Goal: Task Accomplishment & Management: Complete application form

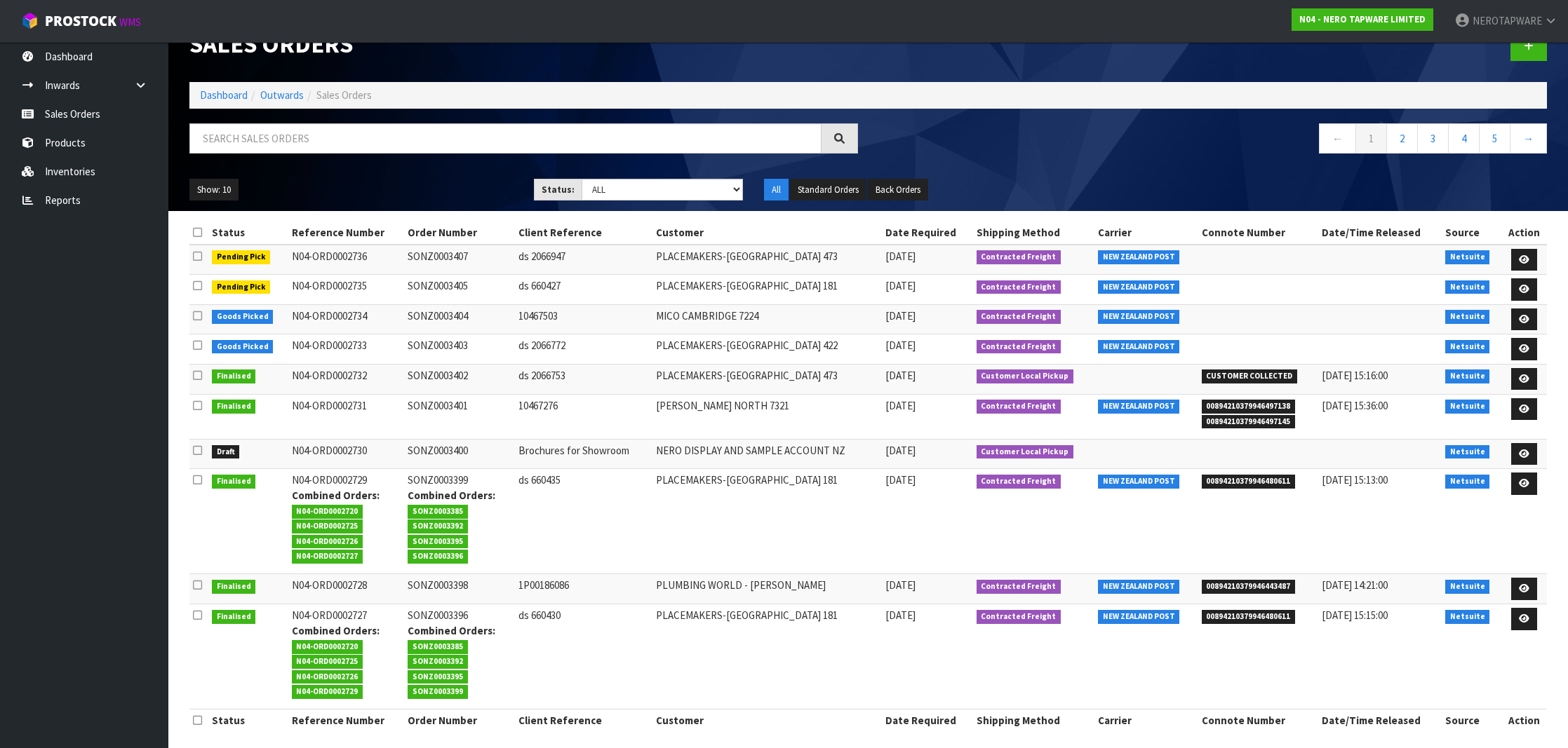
scroll to position [32, 0]
click at [1499, 141] on link "5" at bounding box center [1494, 138] width 31 height 30
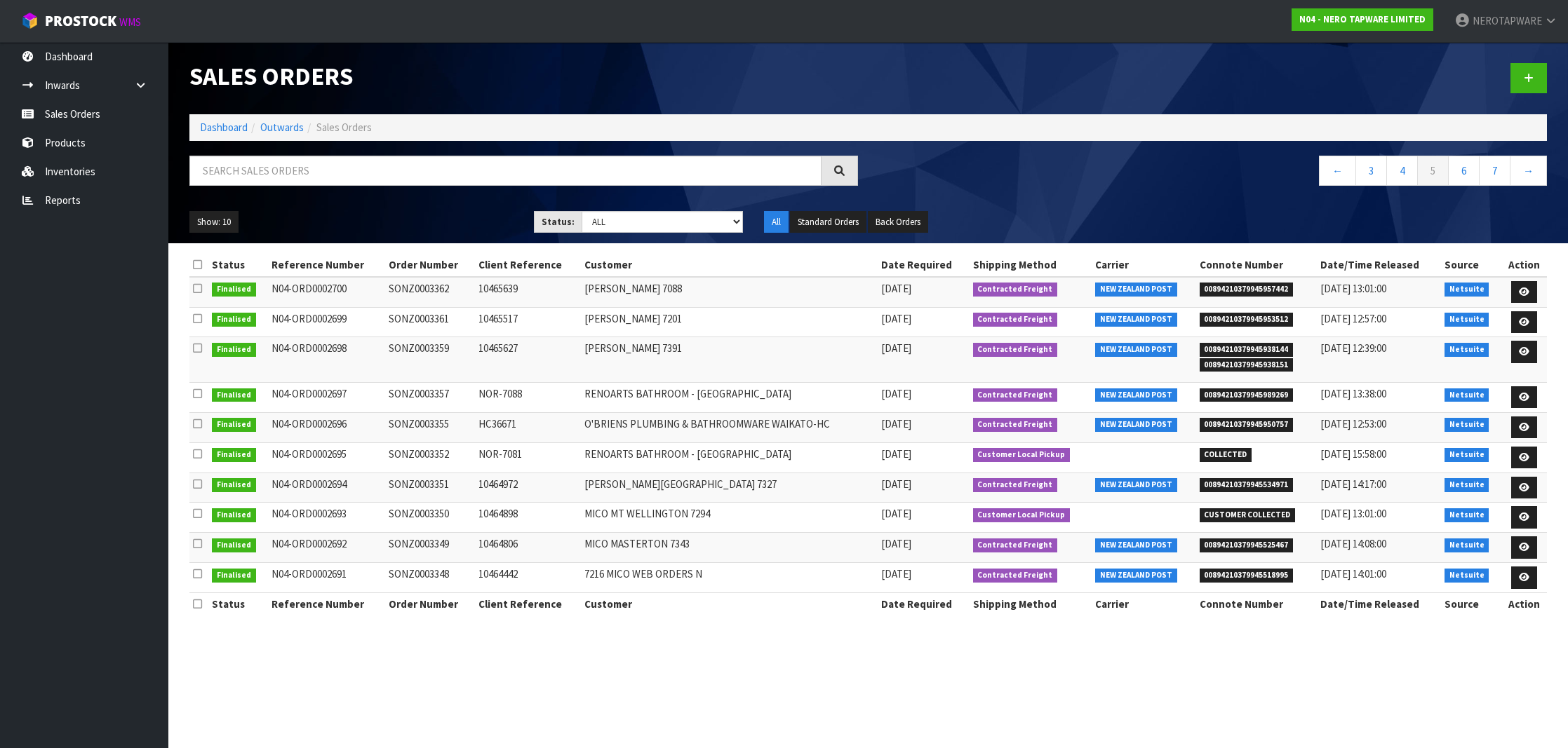
scroll to position [0, 0]
click at [1271, 291] on span "00894210379945957442" at bounding box center [1246, 289] width 94 height 14
copy span "00894210379945957442"
click at [1497, 170] on link "7" at bounding box center [1494, 170] width 31 height 30
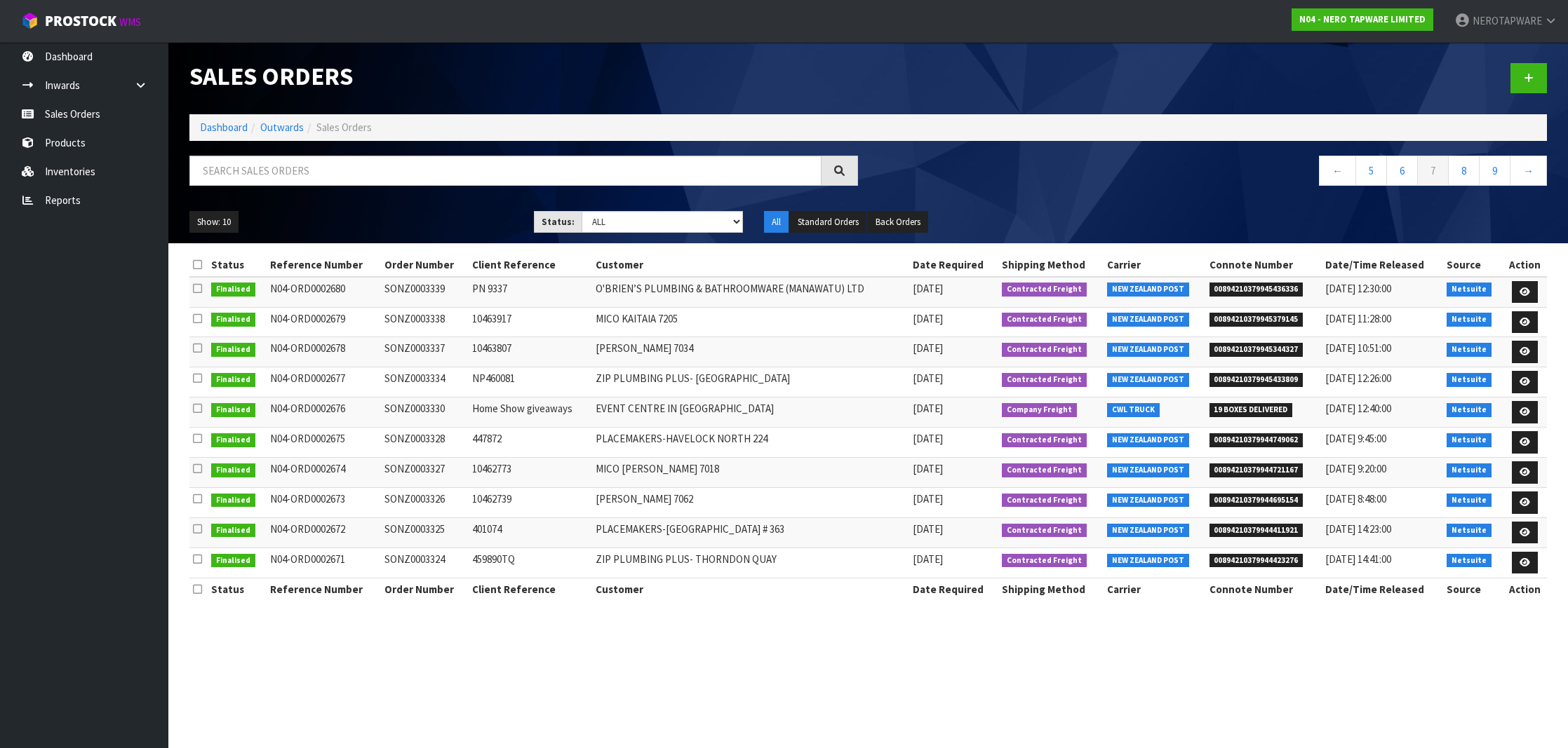
click at [1250, 287] on span "00894210379945436336" at bounding box center [1256, 289] width 94 height 14
copy span "00894210379945436336"
click at [1263, 288] on span "00894210379945436336" at bounding box center [1256, 289] width 94 height 14
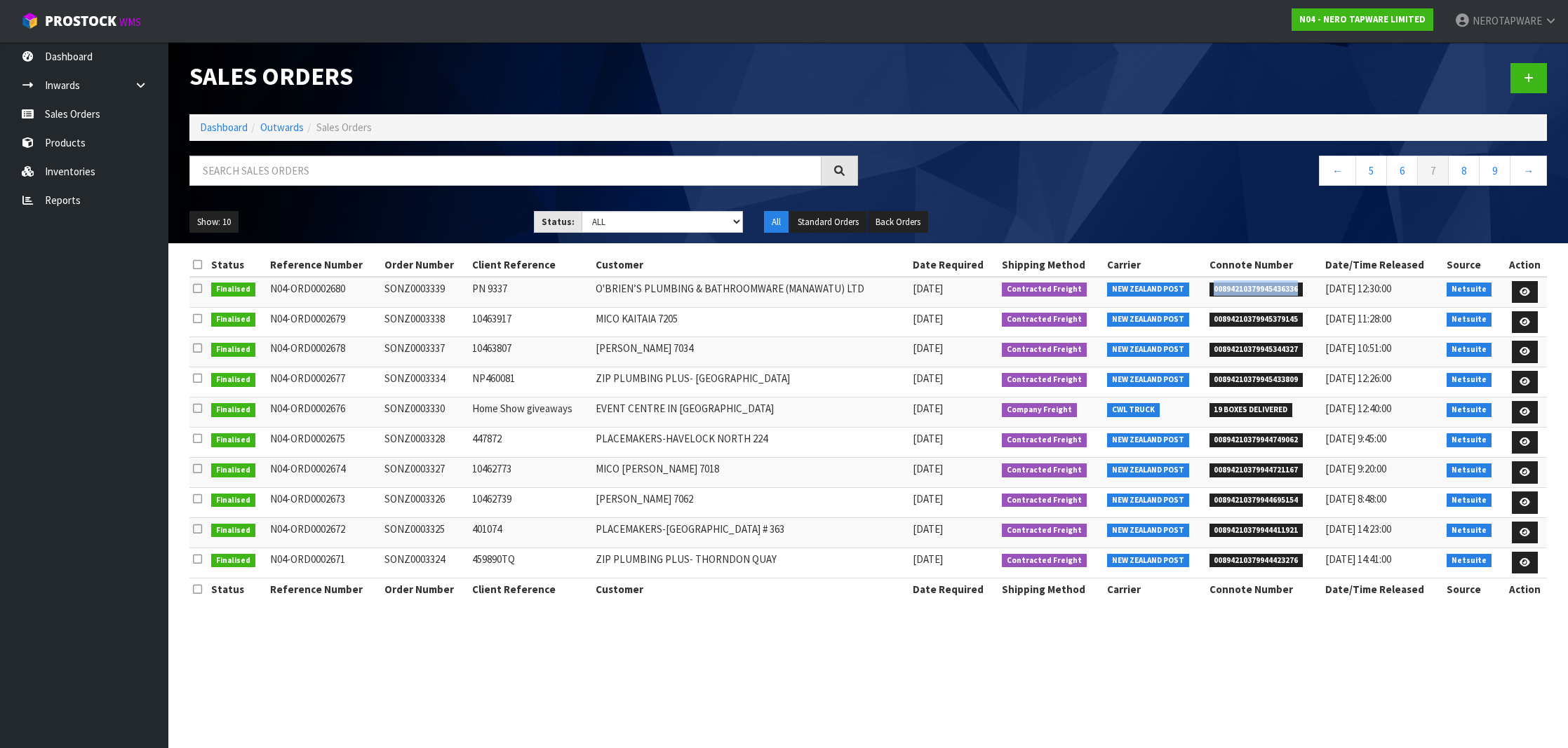
copy span "00894210379945436336"
click at [1500, 169] on link "9" at bounding box center [1494, 170] width 31 height 30
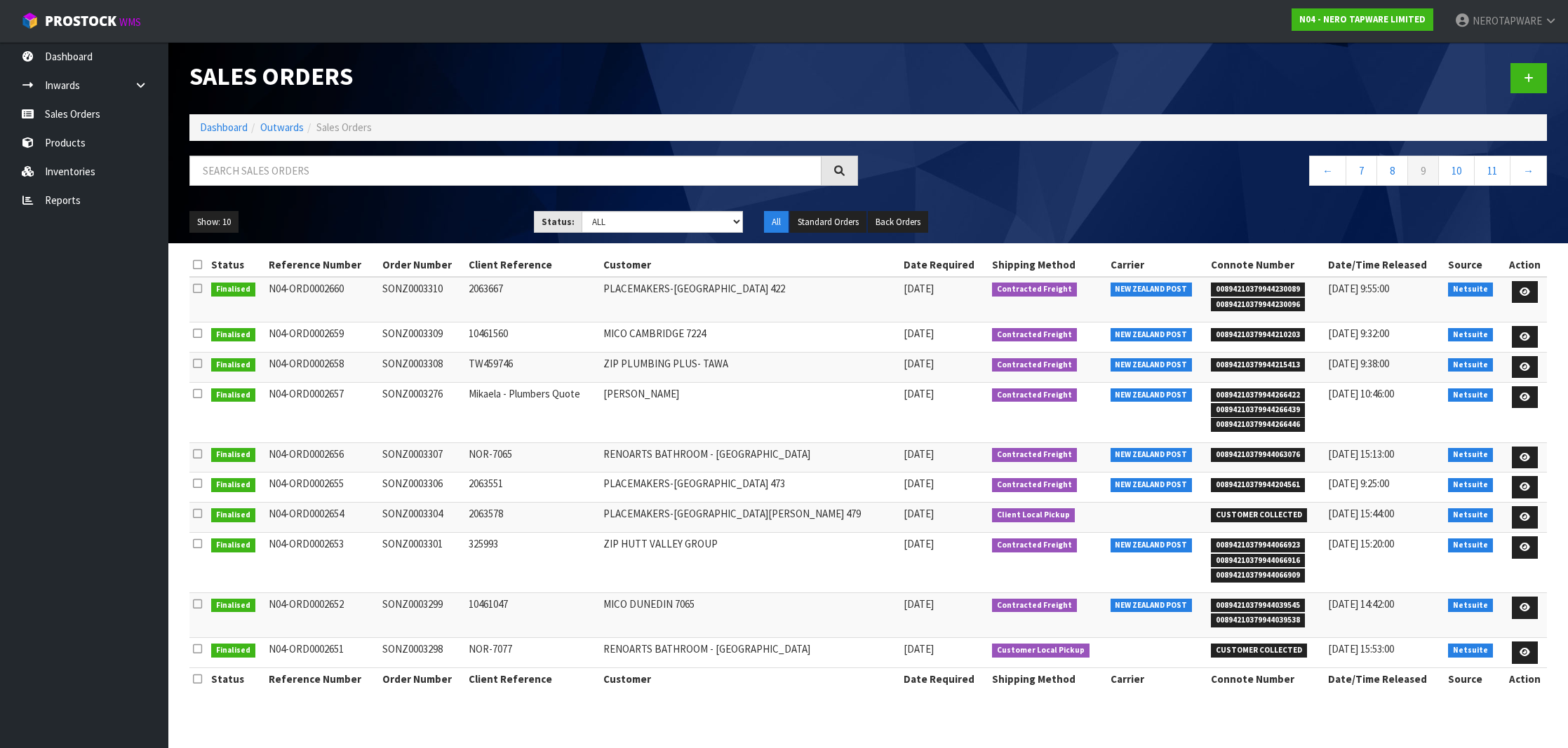
click at [1213, 543] on span "00894210379944066923" at bounding box center [1258, 545] width 94 height 14
copy span "00894210379944066923"
click at [1222, 538] on span "00894210379944066923" at bounding box center [1258, 545] width 94 height 14
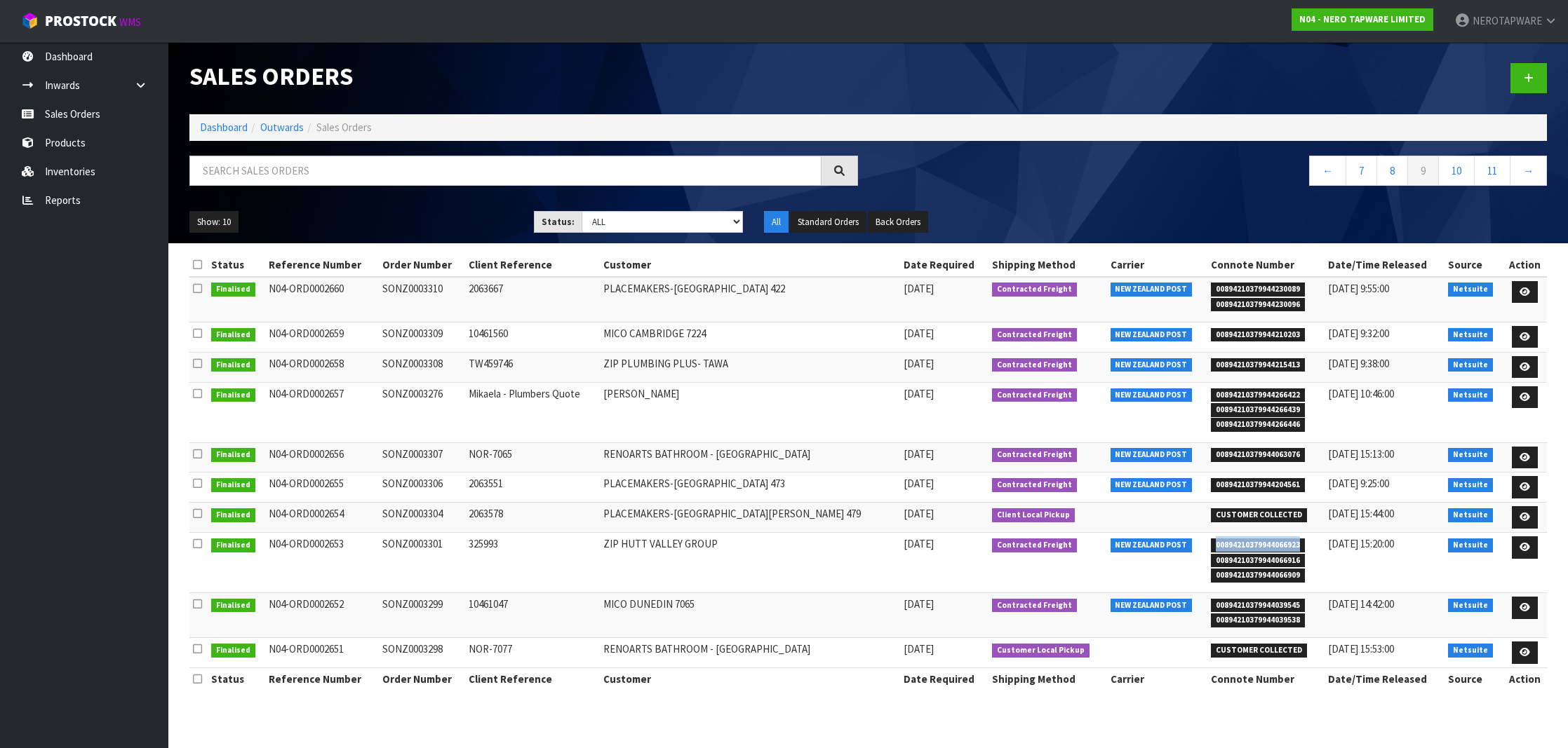
copy span "00894210379944066923"
click at [421, 189] on div at bounding box center [524, 176] width 689 height 41
click at [425, 179] on input "text" at bounding box center [505, 170] width 632 height 30
paste input "SONZ0000493"
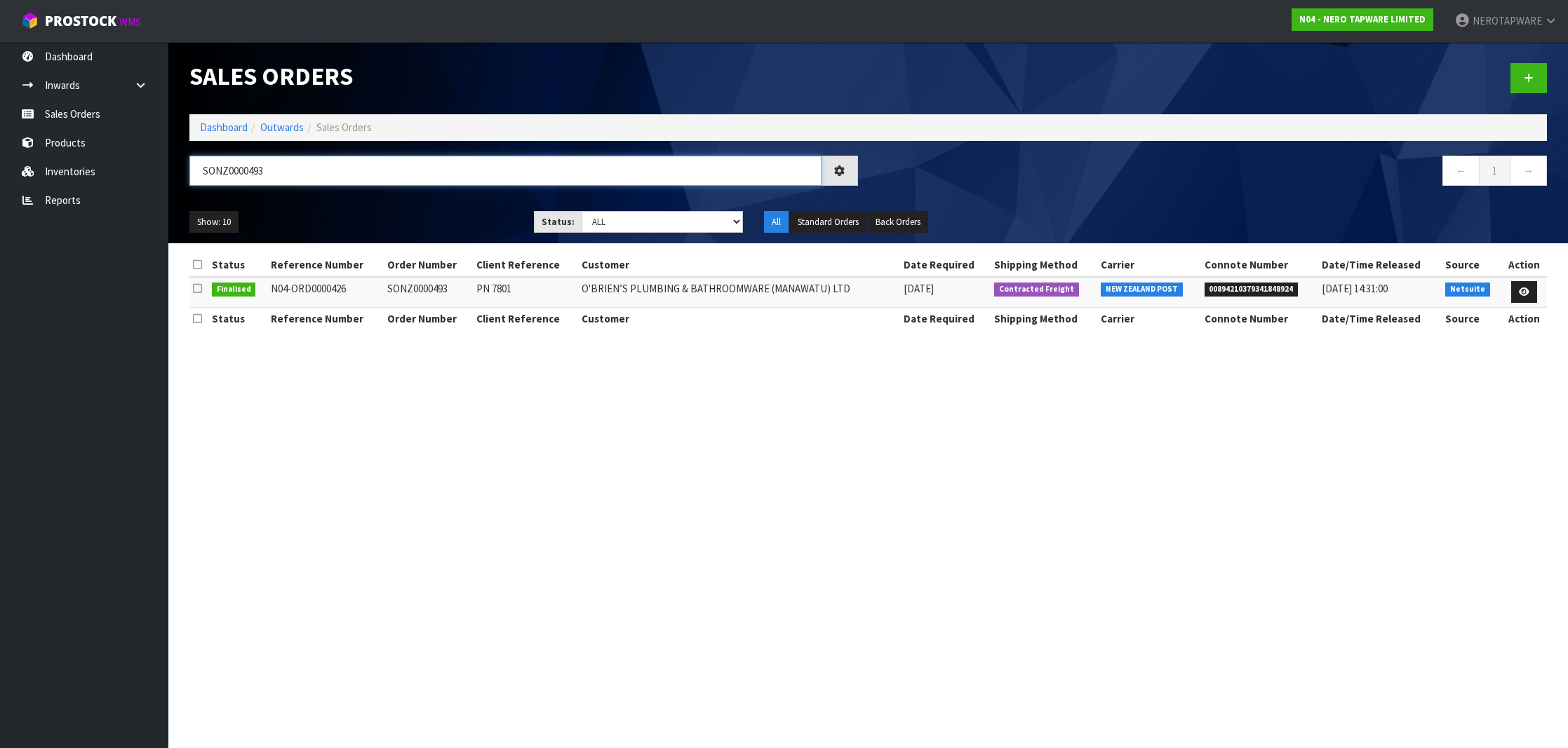
drag, startPoint x: 312, startPoint y: 169, endPoint x: 192, endPoint y: 156, distance: 120.7
click at [192, 156] on input "SONZ0000493" at bounding box center [505, 170] width 632 height 30
paste input "2335"
click at [335, 183] on input "SONZ0002335" at bounding box center [505, 170] width 632 height 30
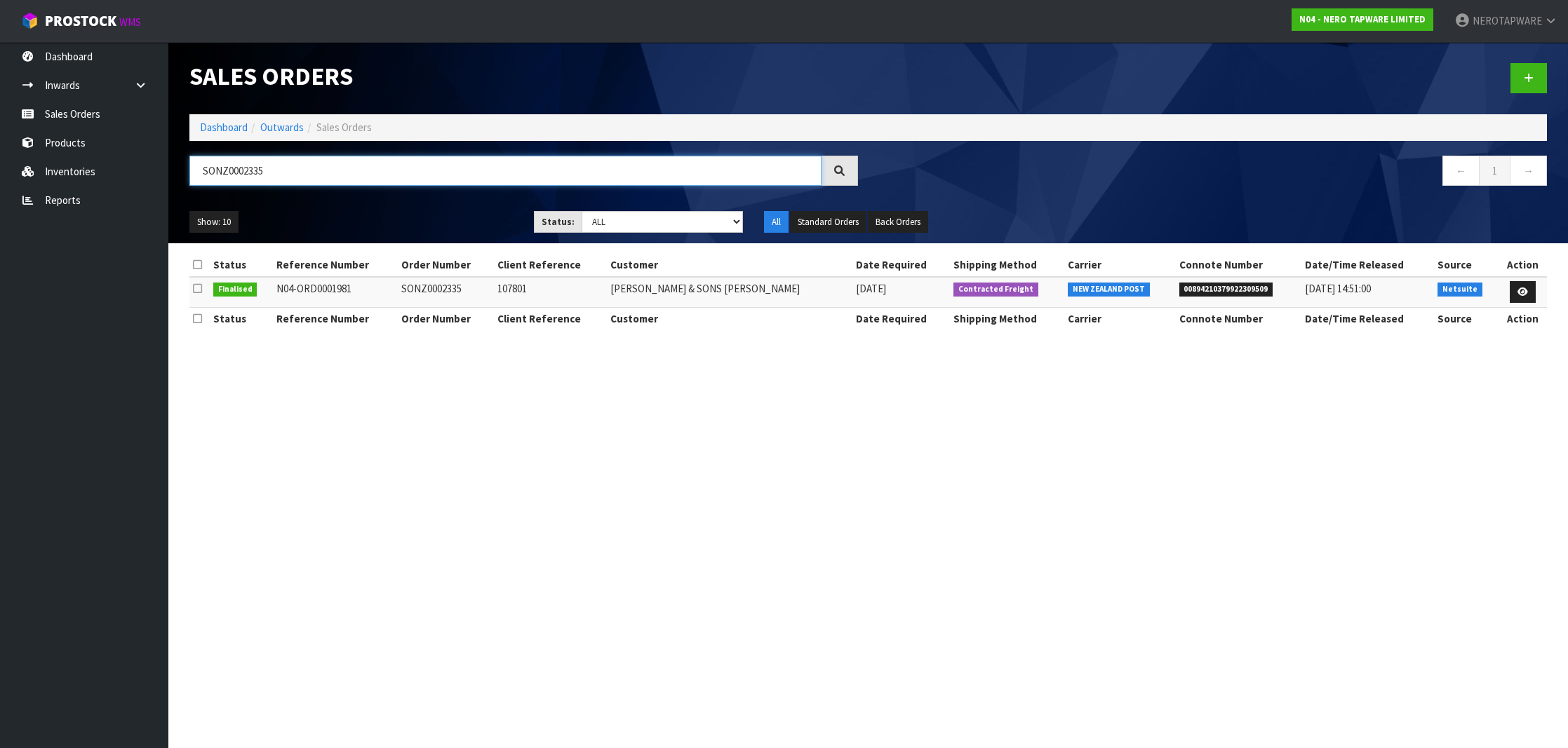
type input "SONZ0002335"
click at [1195, 287] on span "00894210379922309509" at bounding box center [1225, 289] width 94 height 14
copy span "00894210379922309509"
click at [509, 173] on input "SONZ0002335" at bounding box center [505, 170] width 632 height 30
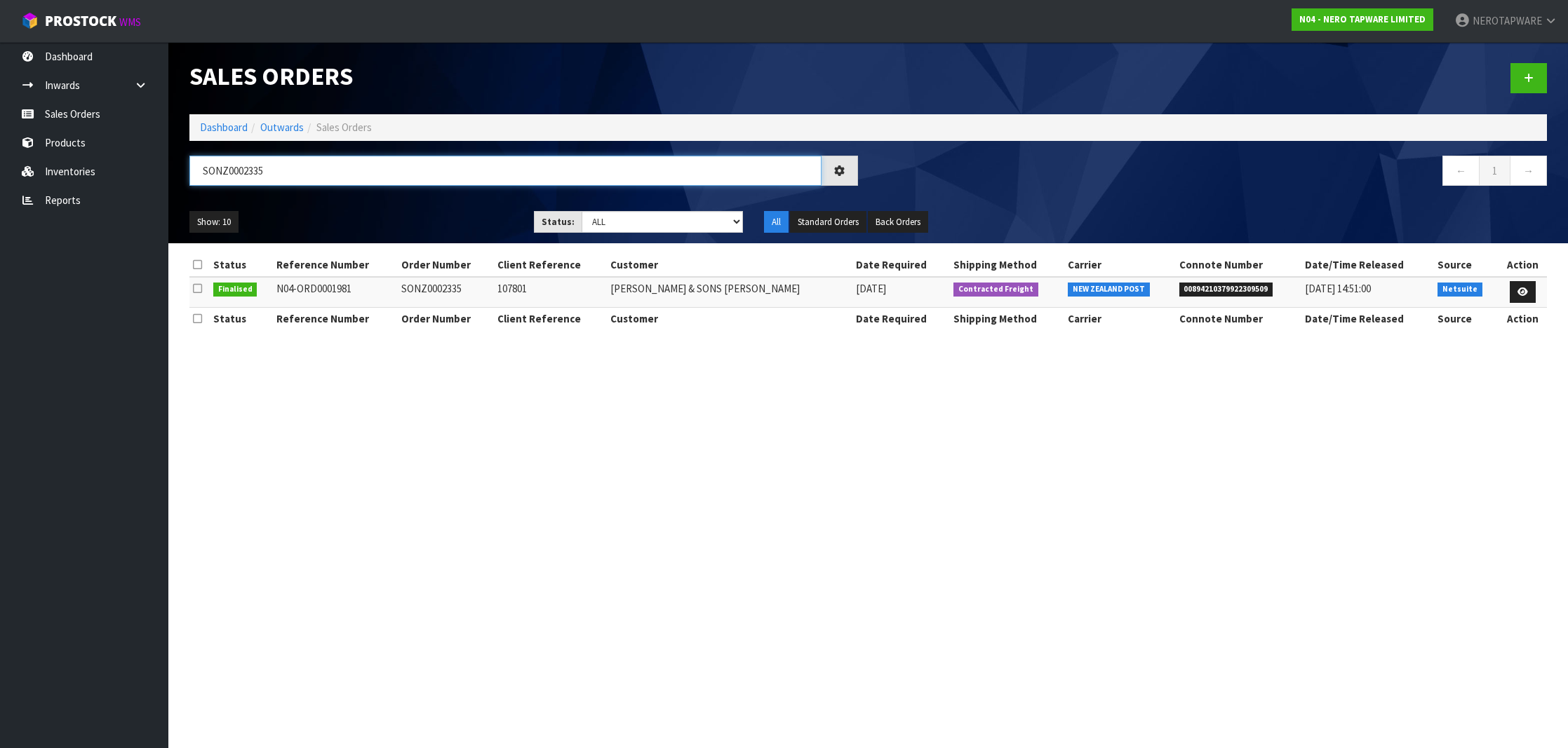
click at [235, 172] on input "SONZ0002335" at bounding box center [505, 170] width 632 height 30
click at [1183, 287] on span "00894210379922309509" at bounding box center [1225, 289] width 94 height 14
copy span "00894210379922309509"
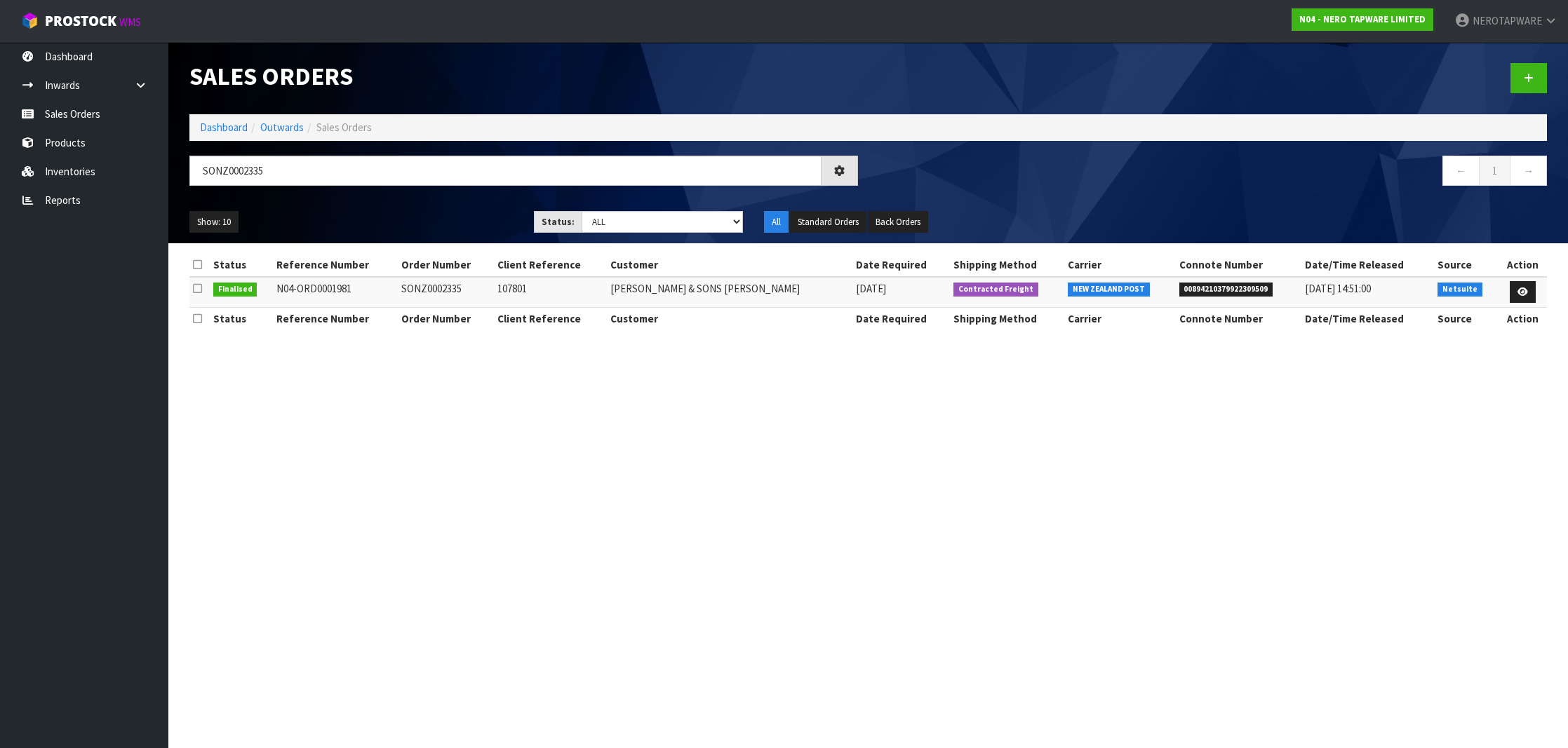
drag, startPoint x: 1399, startPoint y: 380, endPoint x: 1003, endPoint y: 318, distance: 400.8
click at [1399, 380] on section "Sales Orders Dashboard Outwards Sales Orders SONZ0002335 ← 1 → Show: 10 5 10 25…" at bounding box center [784, 374] width 1568 height 748
click at [1525, 289] on icon at bounding box center [1522, 291] width 11 height 9
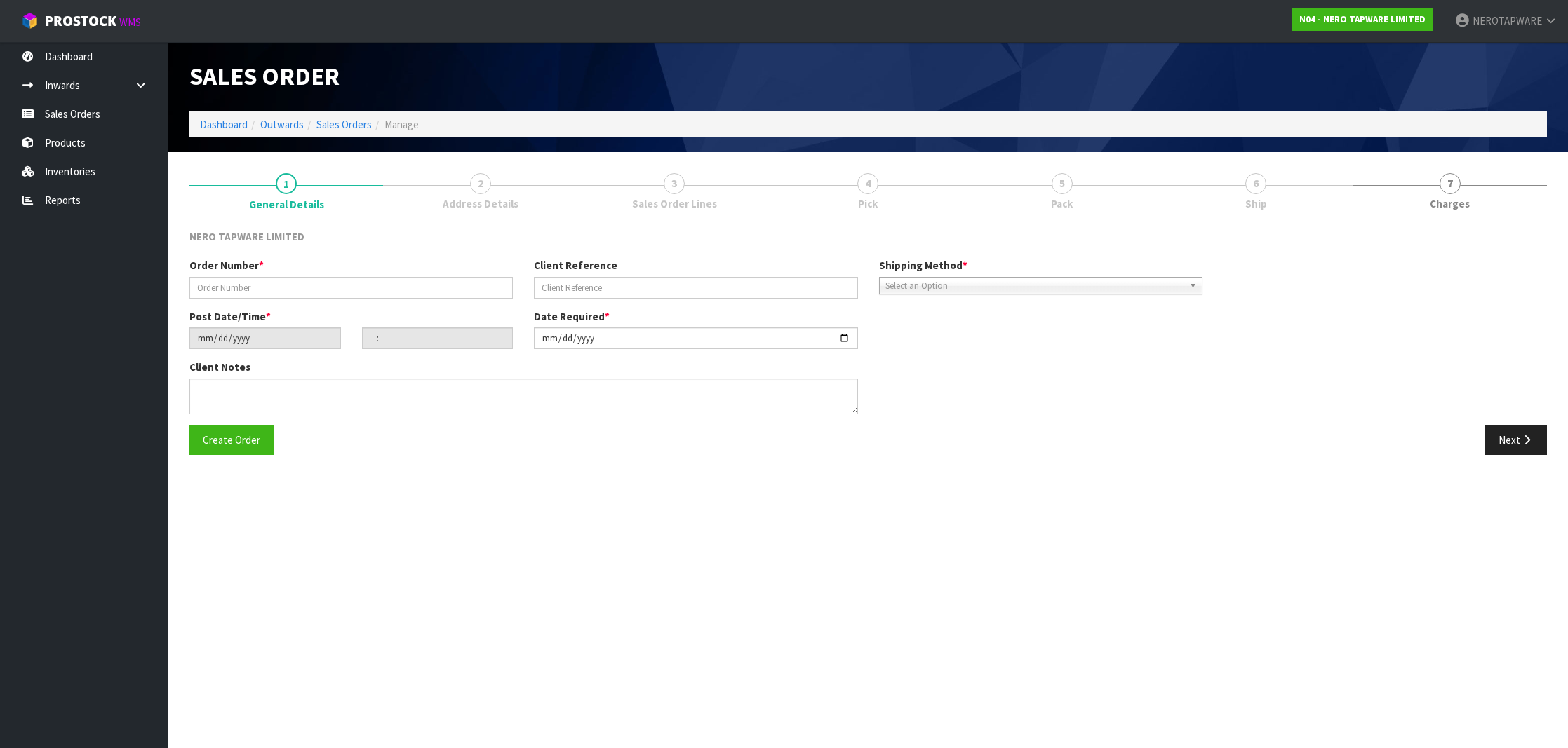
type input "SONZ0002335"
type input "107801"
type input "[DATE]"
type input "18:30:05.000"
type input "[DATE]"
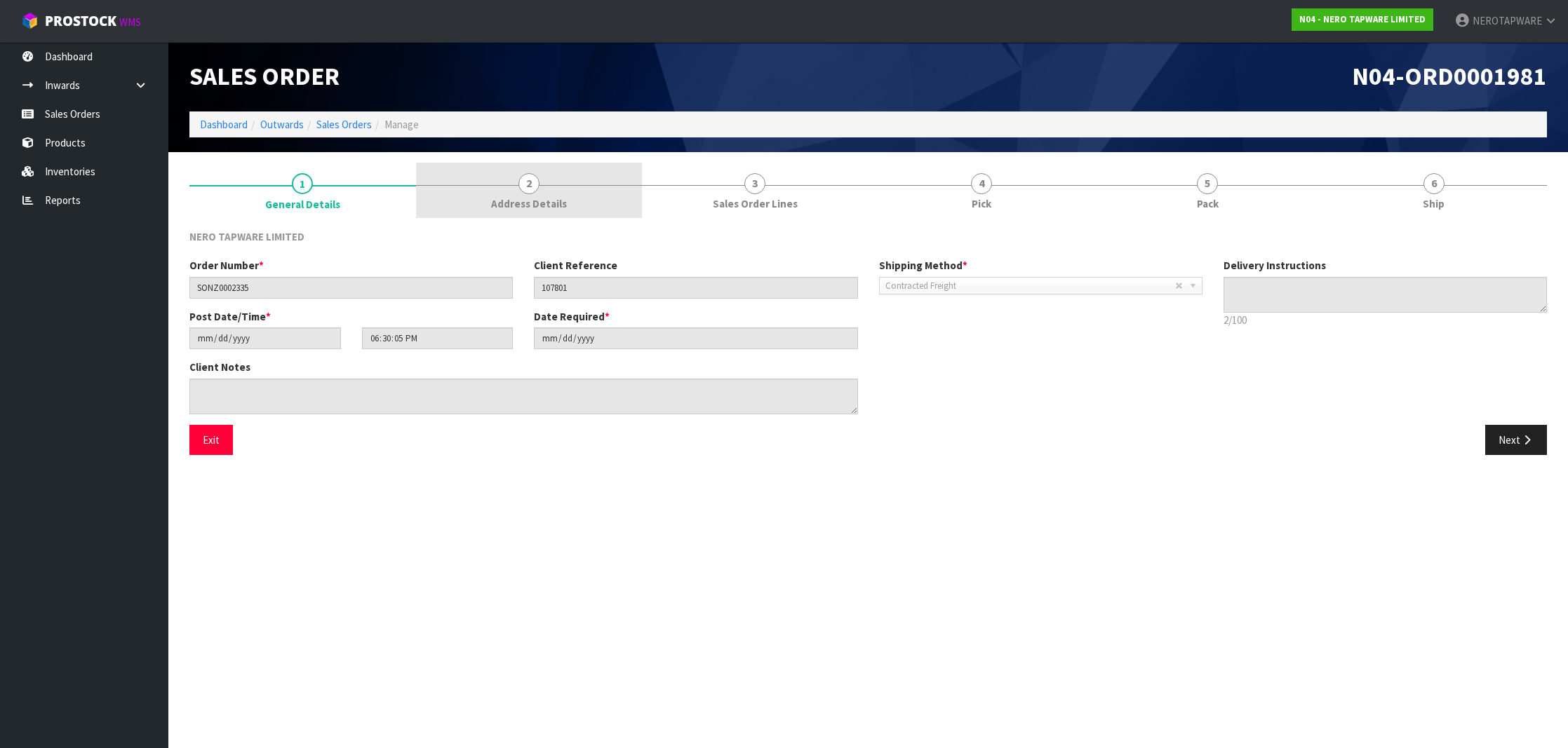
click at [517, 195] on link "2 Address Details" at bounding box center [529, 190] width 227 height 55
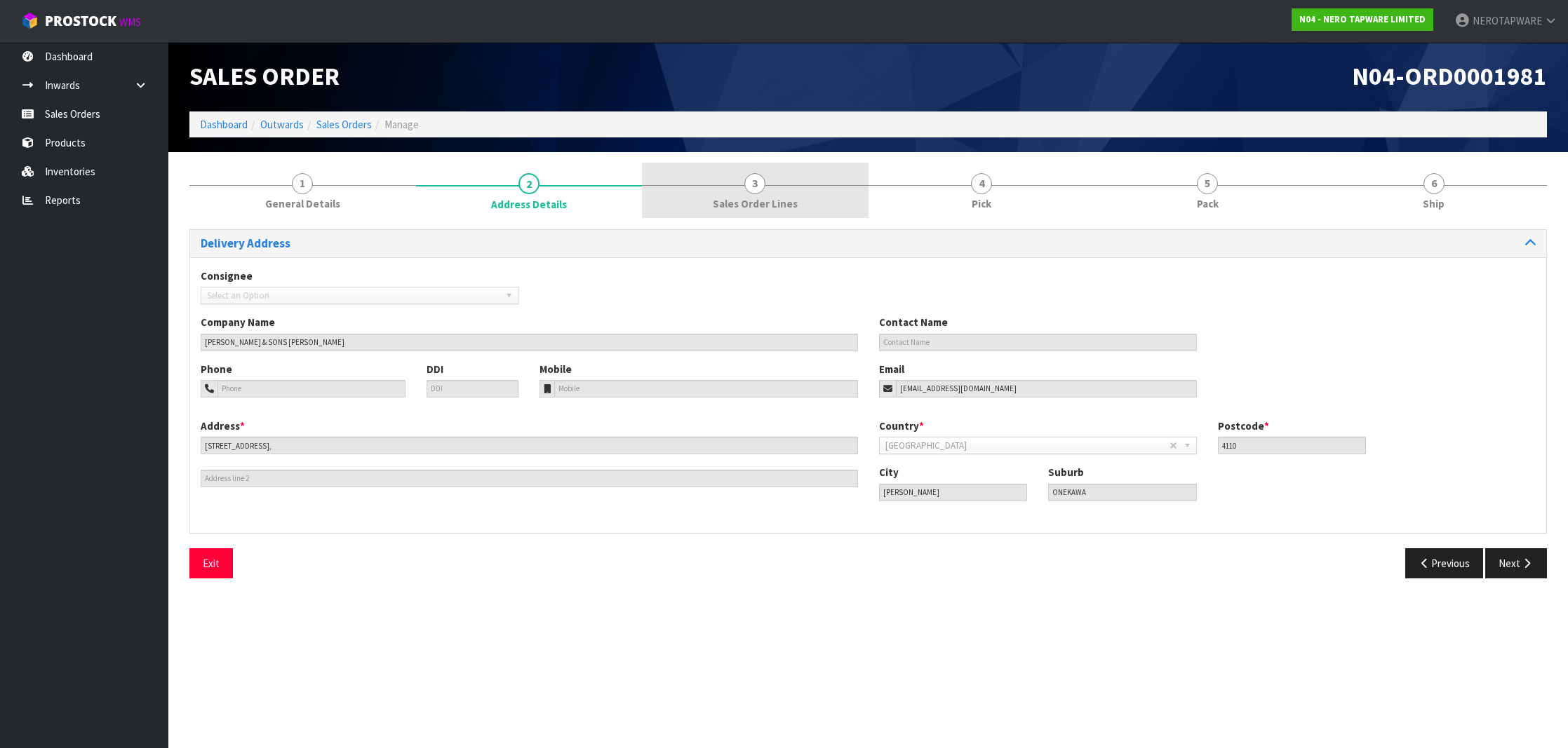
click at [800, 200] on link "3 Sales Order Lines" at bounding box center [754, 190] width 227 height 55
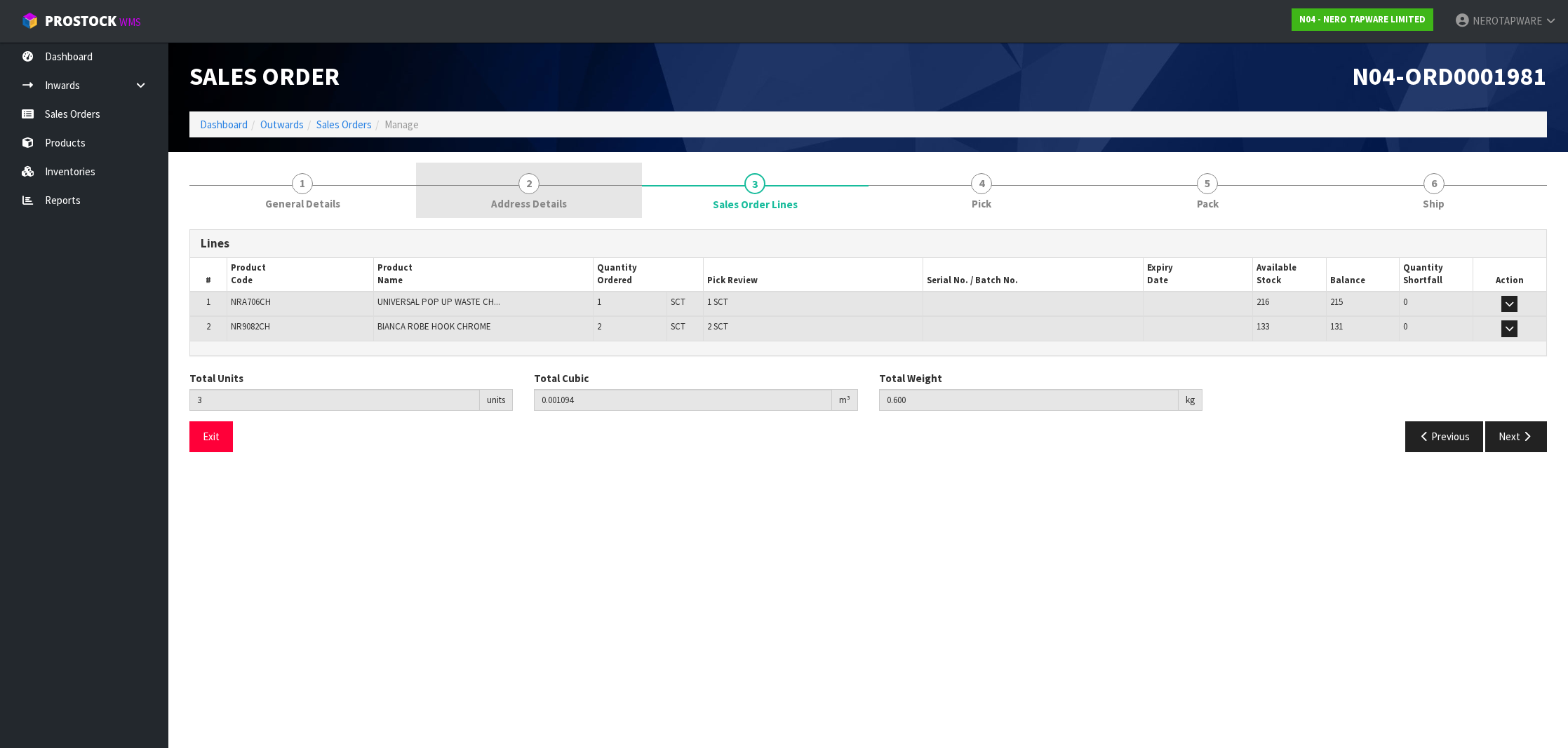
click at [544, 199] on span "Address Details" at bounding box center [529, 203] width 76 height 15
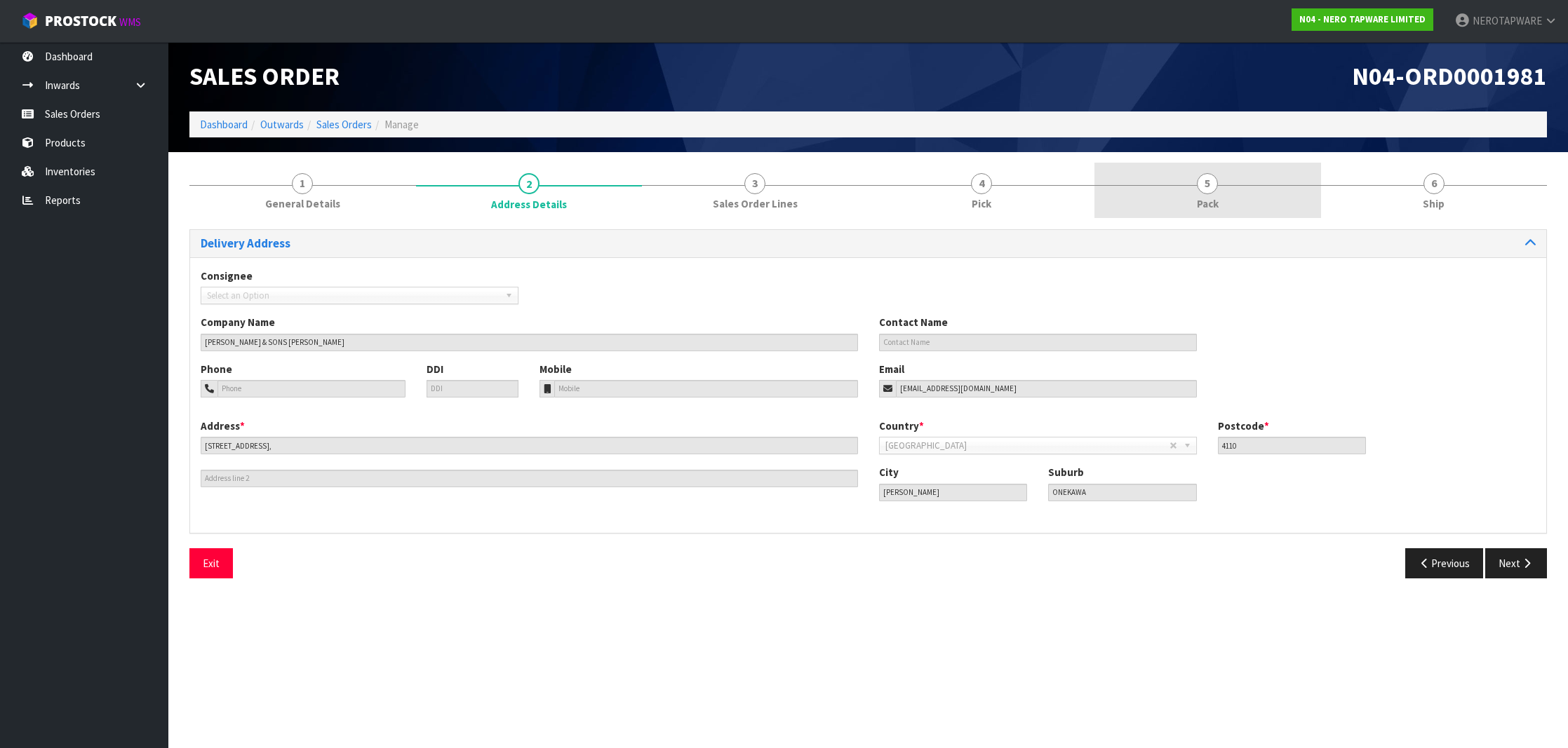
click at [1238, 192] on link "5 Pack" at bounding box center [1207, 190] width 227 height 55
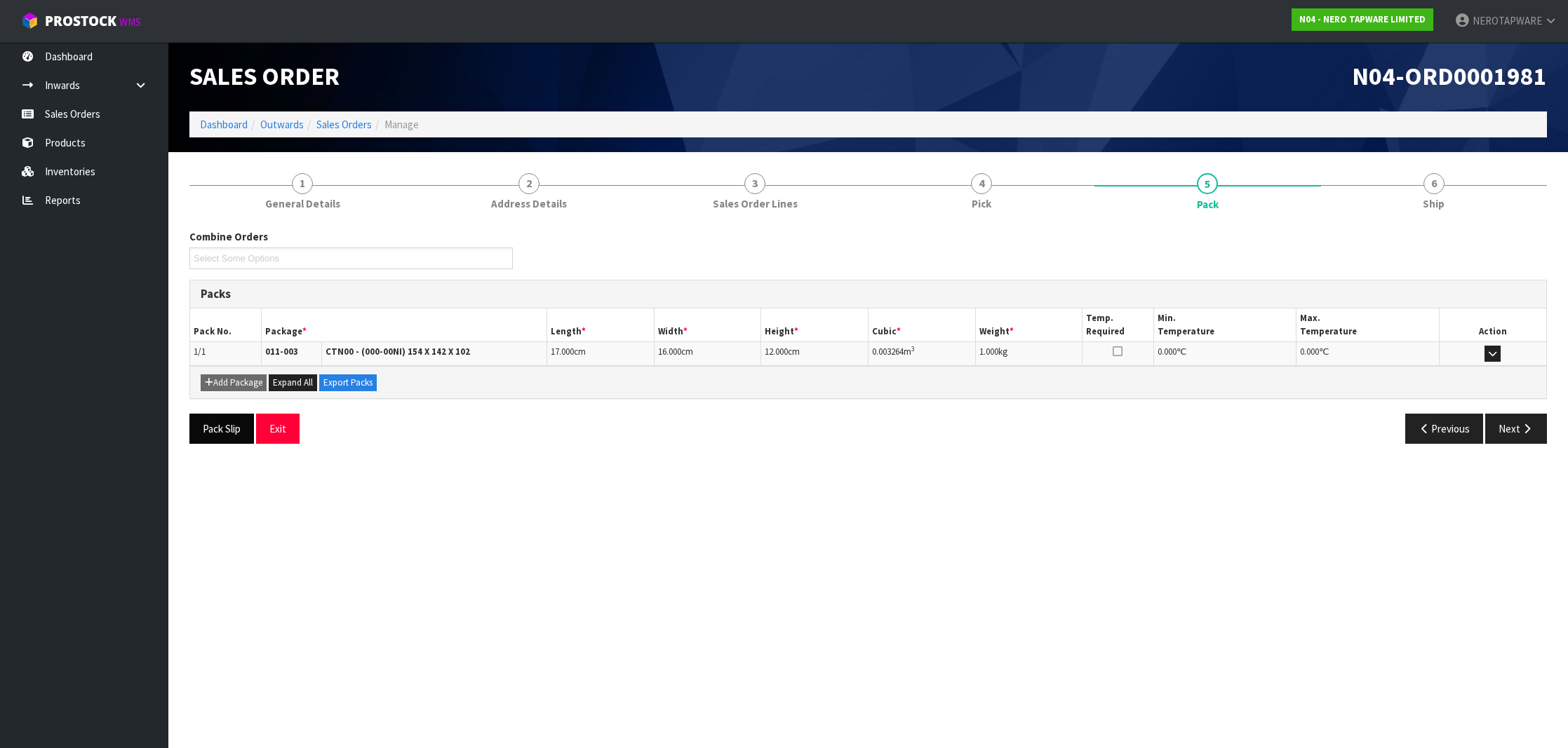
click at [234, 420] on button "Pack Slip" at bounding box center [222, 428] width 64 height 30
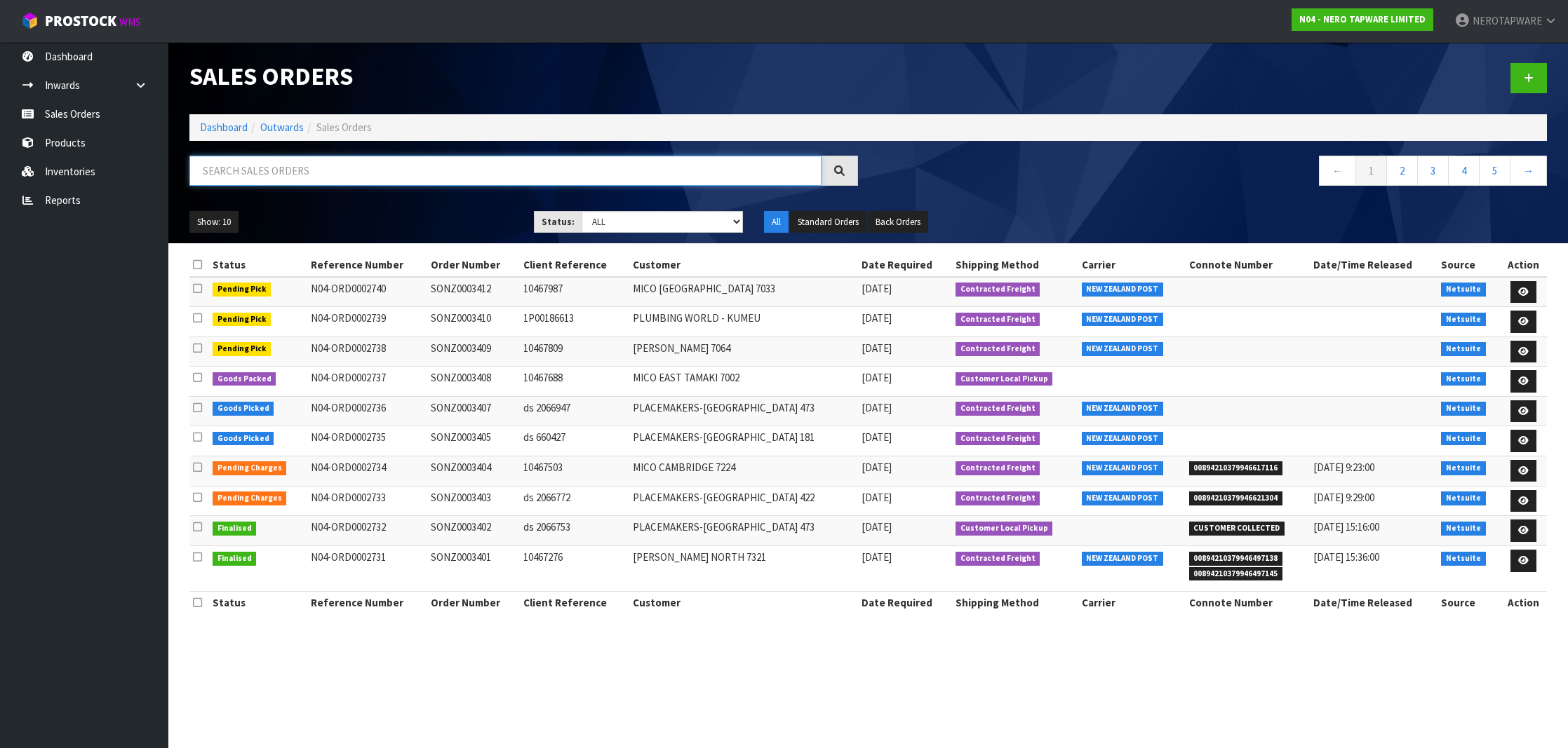
click at [359, 171] on input "text" at bounding box center [505, 170] width 632 height 30
paste input "Hi [PERSON_NAME], Thank you for your email. Please see attached PODs for your r…"
type input "HI [PERSON_NAME], THANK YOU FOR YOUR EMAIL. PLEASE SEE ATTACHED PODS FOR YOUR R…"
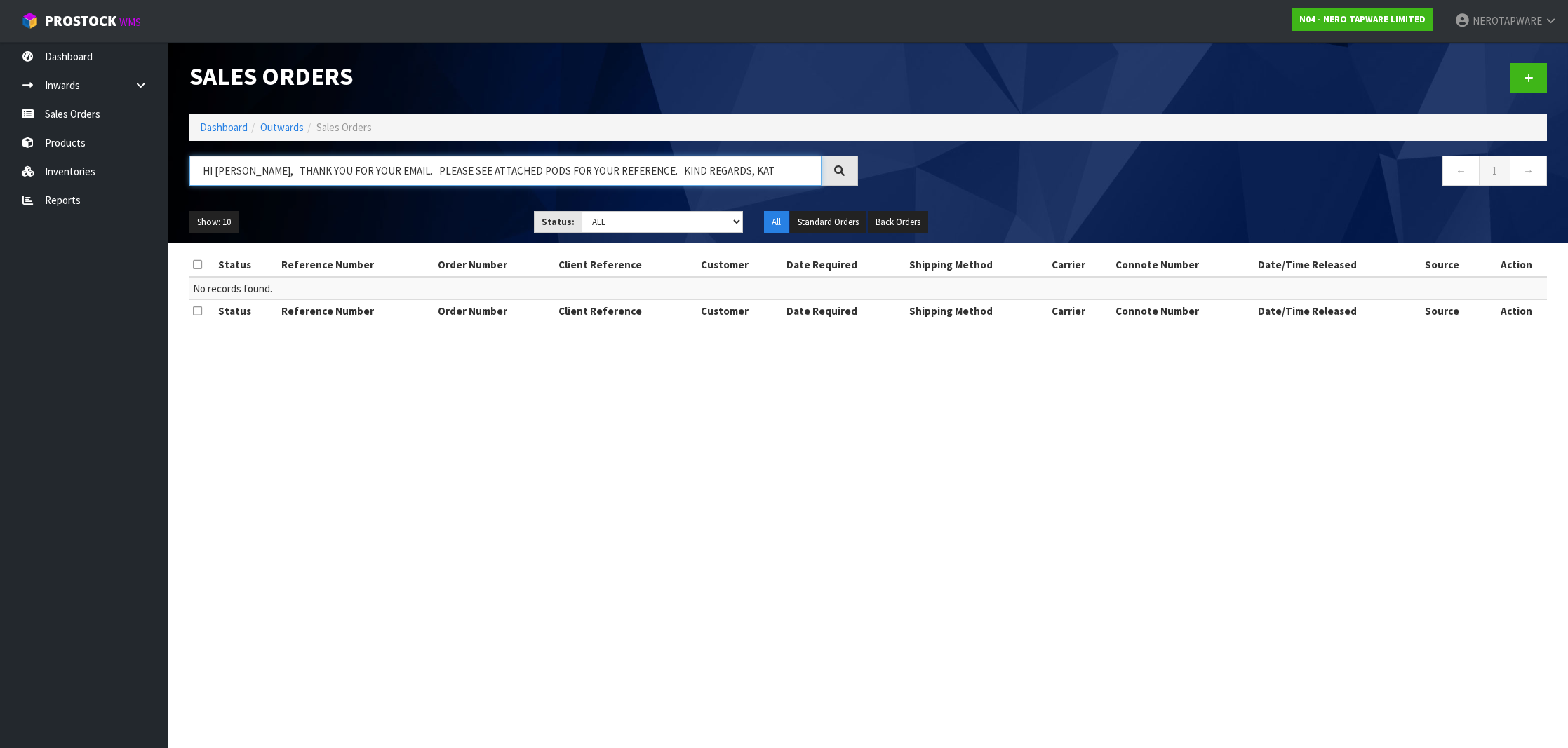
drag, startPoint x: 205, startPoint y: 170, endPoint x: 1003, endPoint y: 186, distance: 798.2
click at [997, 186] on div "HI [PERSON_NAME], THANK YOU FOR YOUR EMAIL. PLEASE SEE ATTACHED PODS FOR YOUR R…" at bounding box center [868, 178] width 1378 height 45
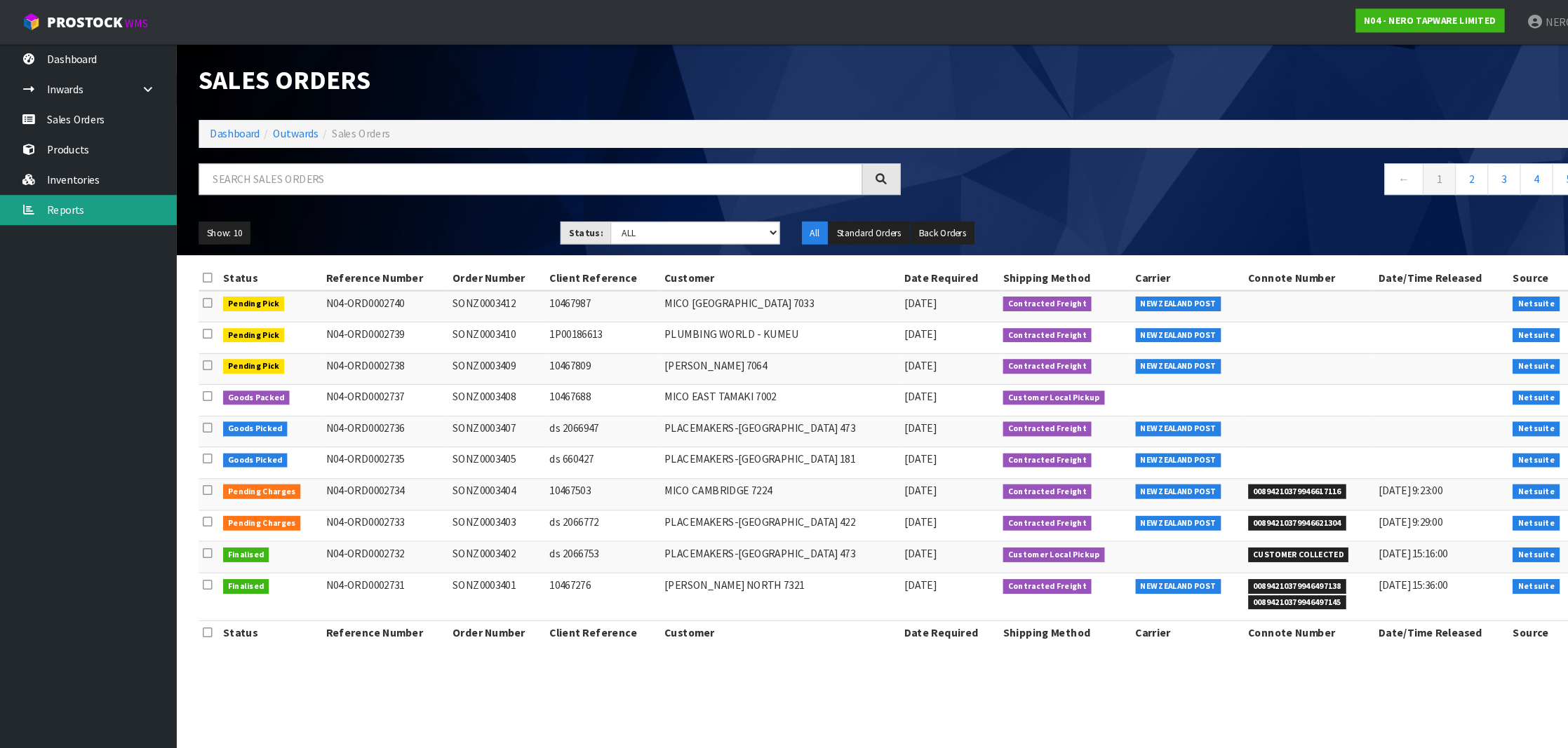
click at [79, 199] on link "Reports" at bounding box center [84, 200] width 168 height 29
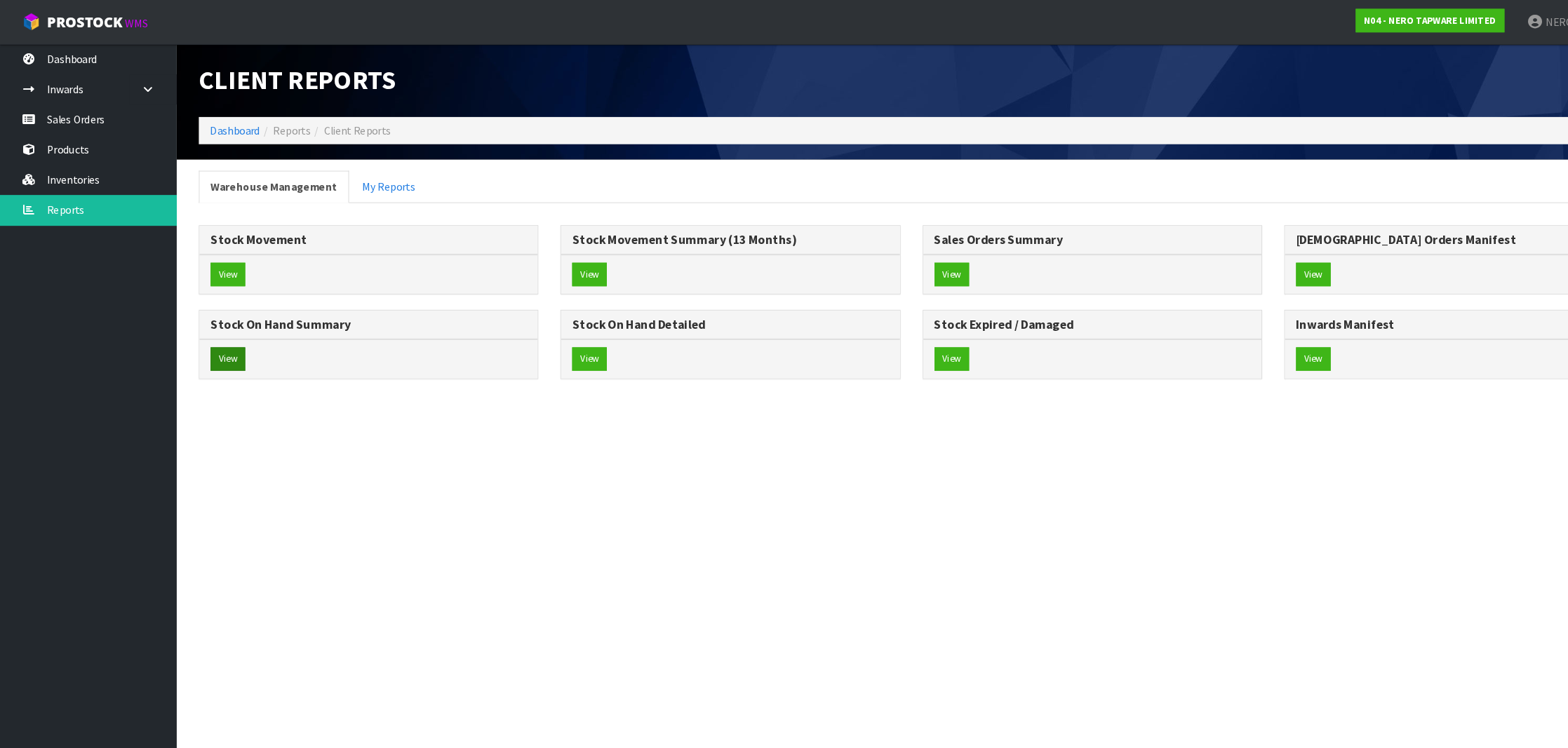
click at [212, 339] on button "View" at bounding box center [217, 341] width 33 height 22
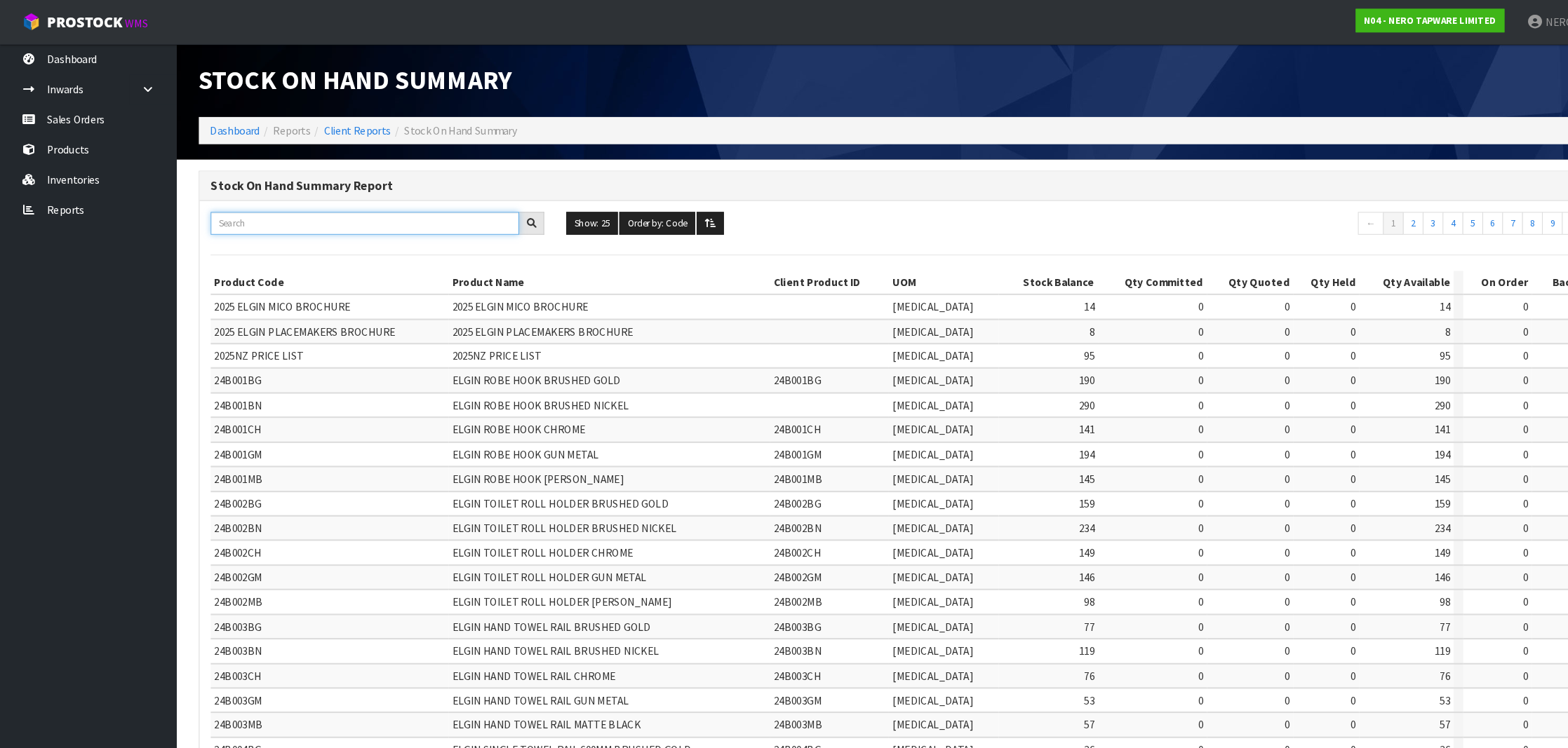
click at [315, 209] on input "text" at bounding box center [347, 213] width 294 height 21
paste input "NR221910D260TBG"
type input "NR221910D260TBG"
